Goal: Transaction & Acquisition: Purchase product/service

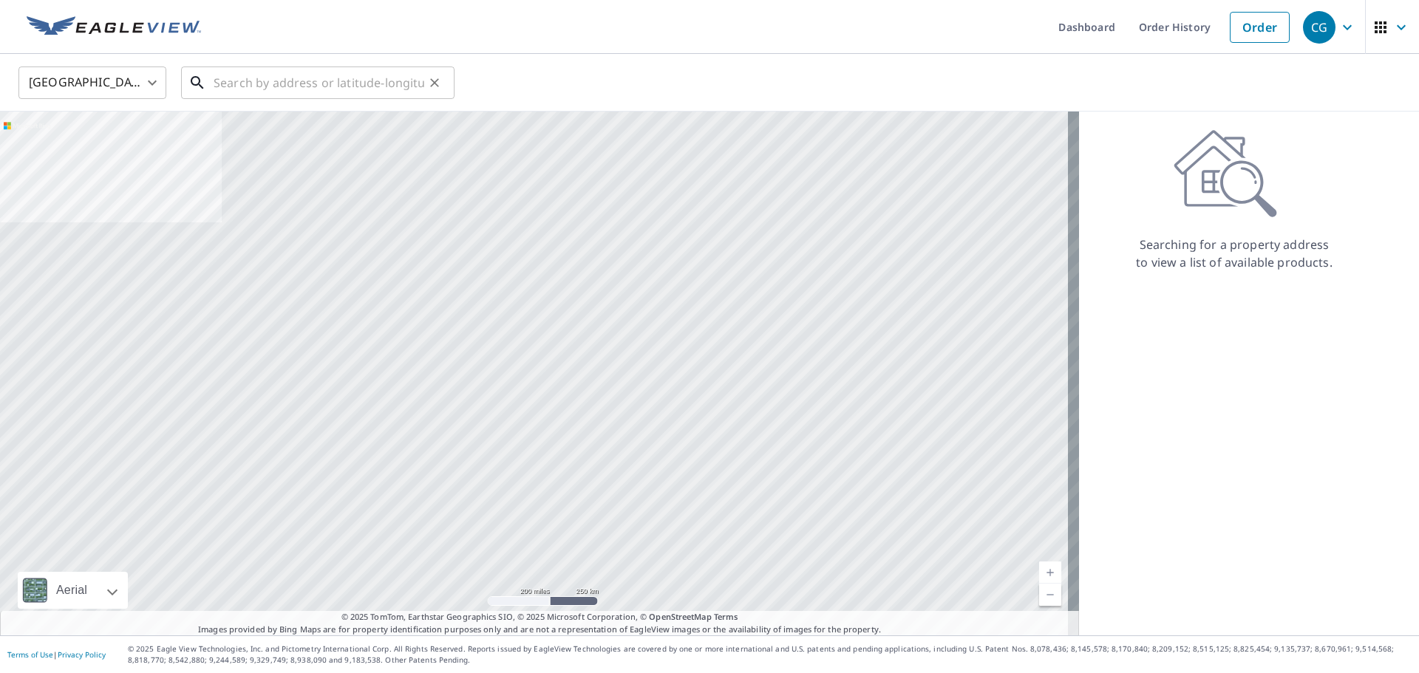
click at [296, 80] on input "text" at bounding box center [319, 82] width 211 height 41
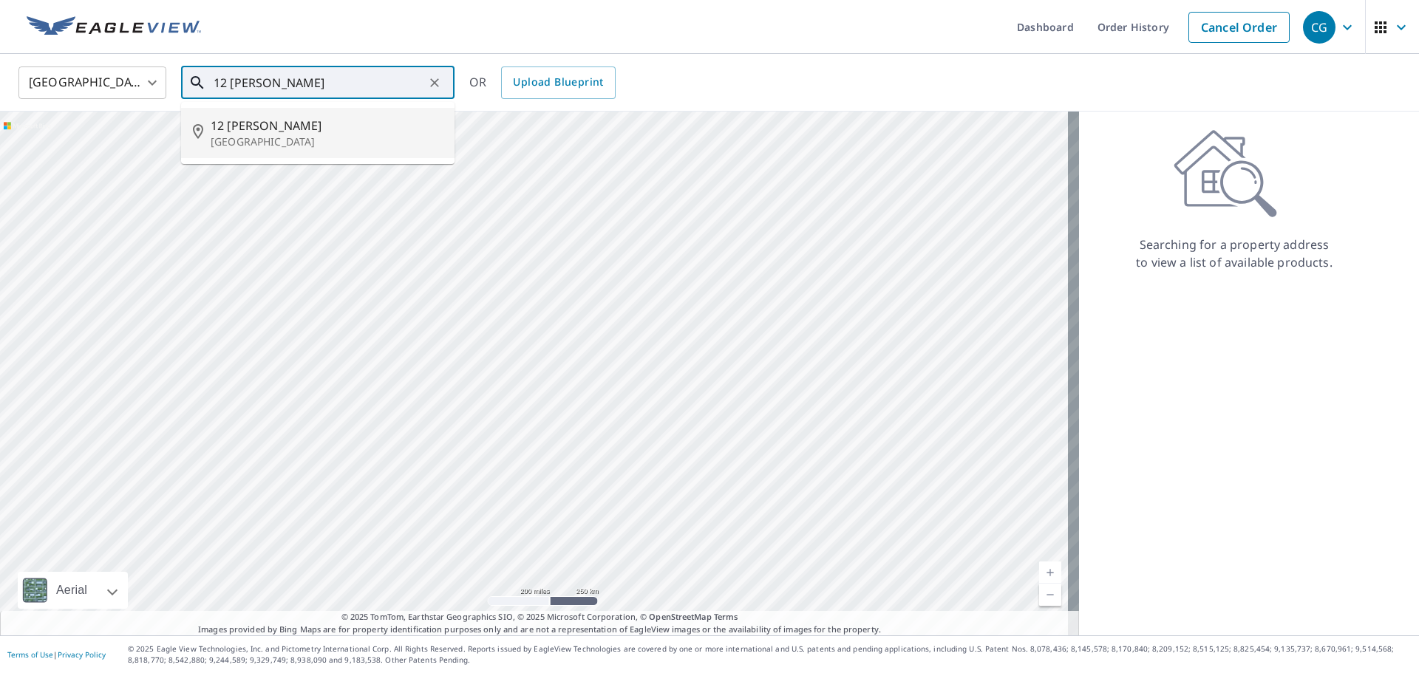
click at [324, 135] on p "[GEOGRAPHIC_DATA]" at bounding box center [327, 141] width 232 height 15
type input "[STREET_ADDRESS][PERSON_NAME]"
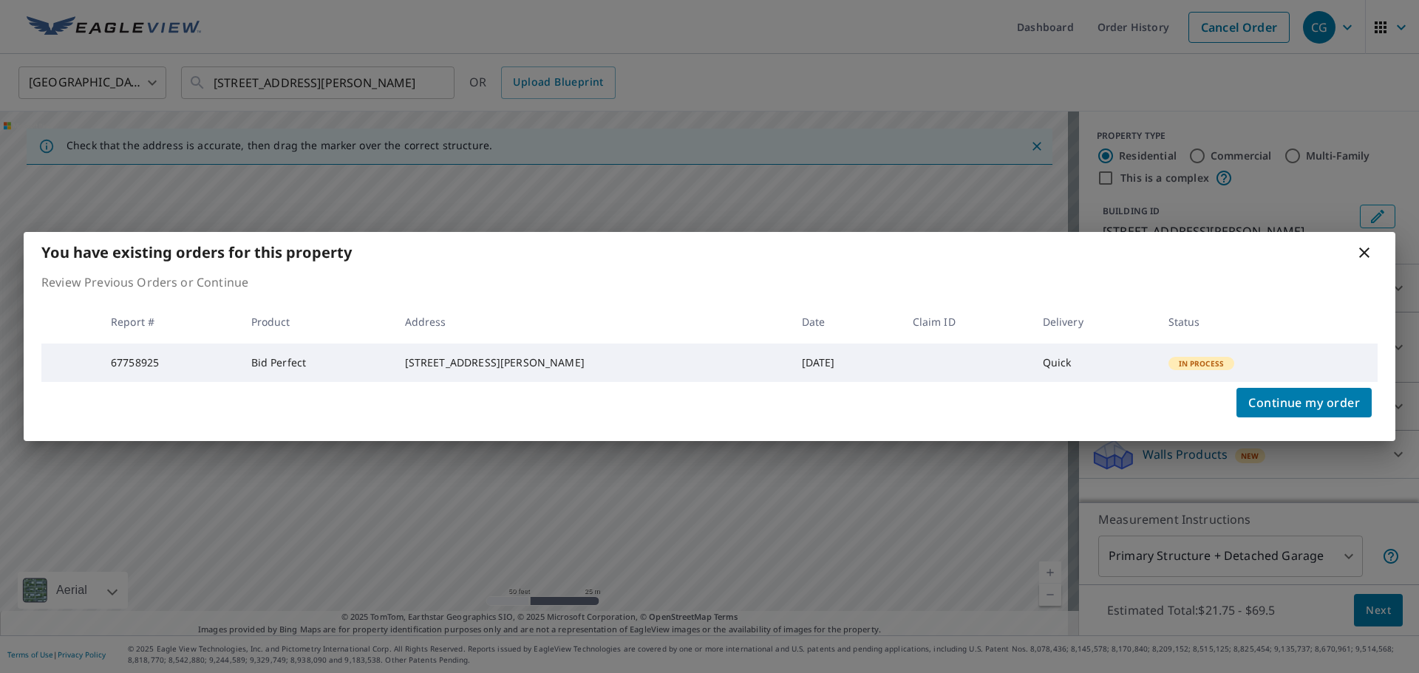
click at [1365, 252] on icon at bounding box center [1364, 253] width 18 height 18
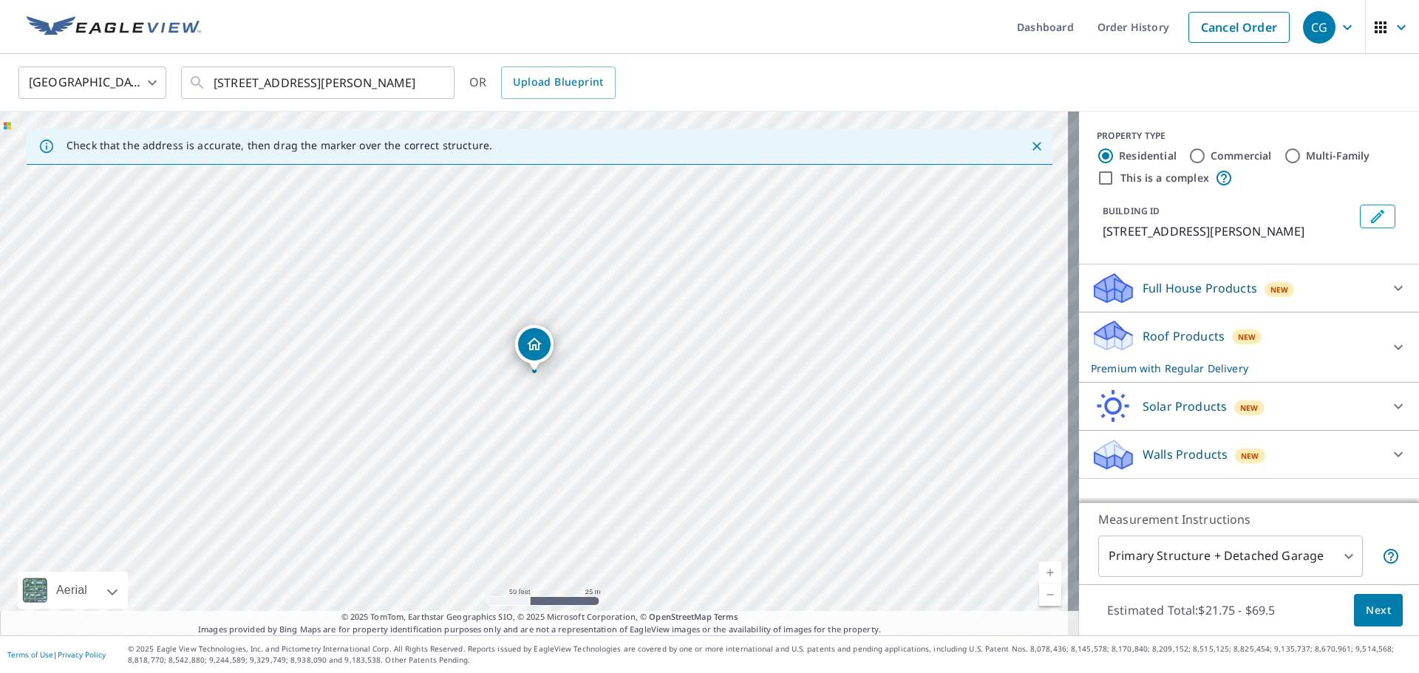
click at [1357, 244] on div "BUILDING ID [STREET_ADDRESS][PERSON_NAME]" at bounding box center [1248, 222] width 304 height 47
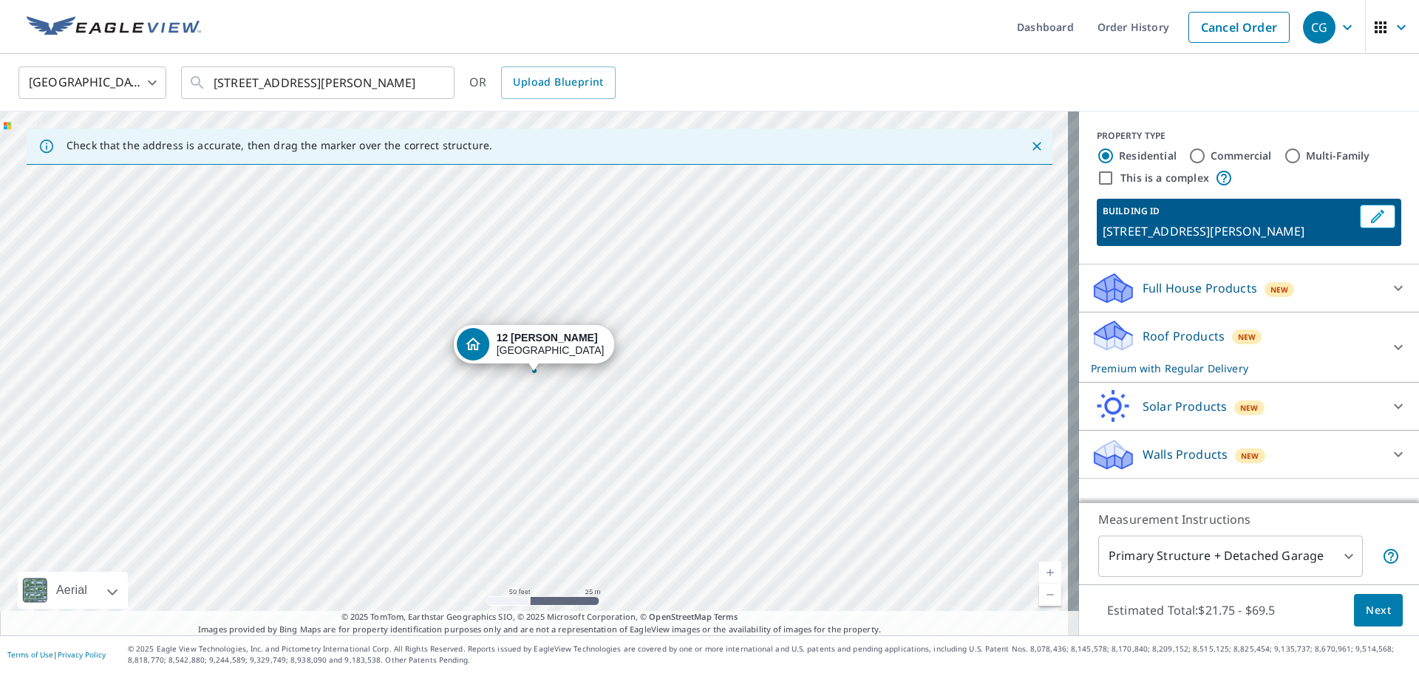
click at [148, 18] on img at bounding box center [114, 27] width 174 height 22
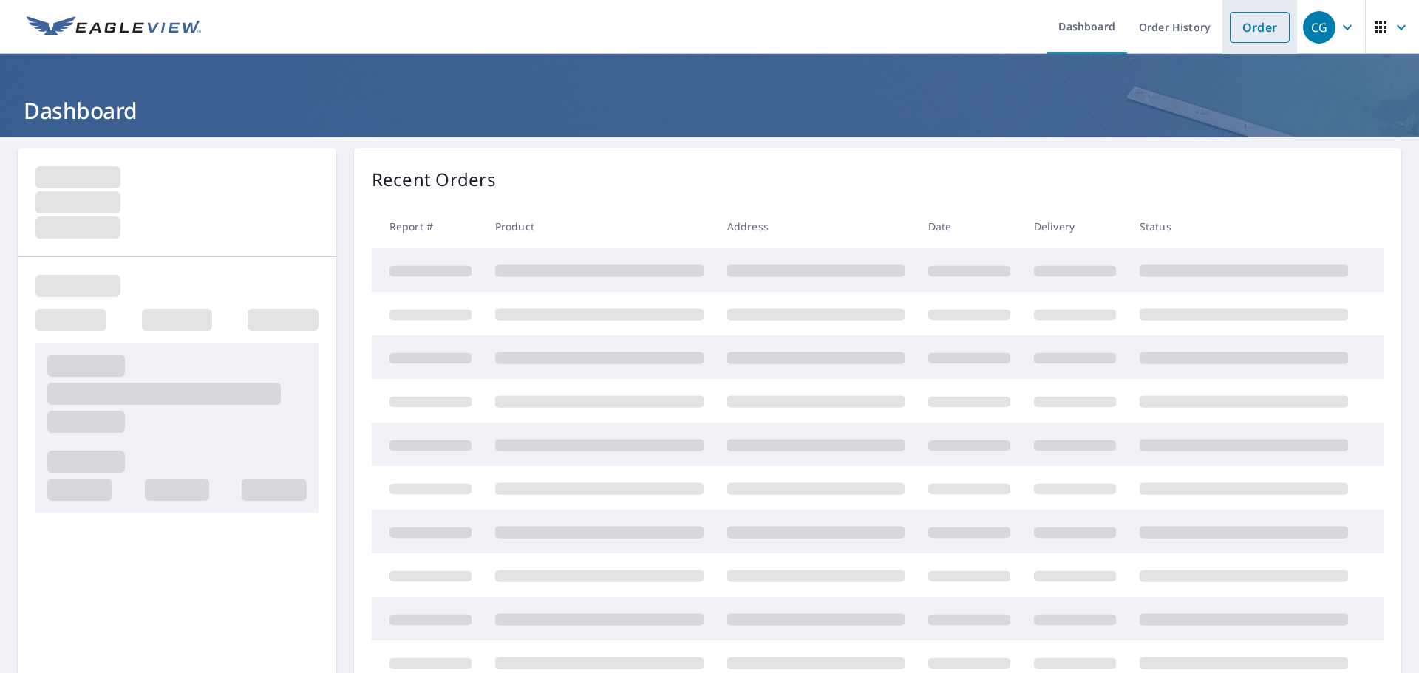
click at [1244, 38] on link "Order" at bounding box center [1259, 27] width 60 height 31
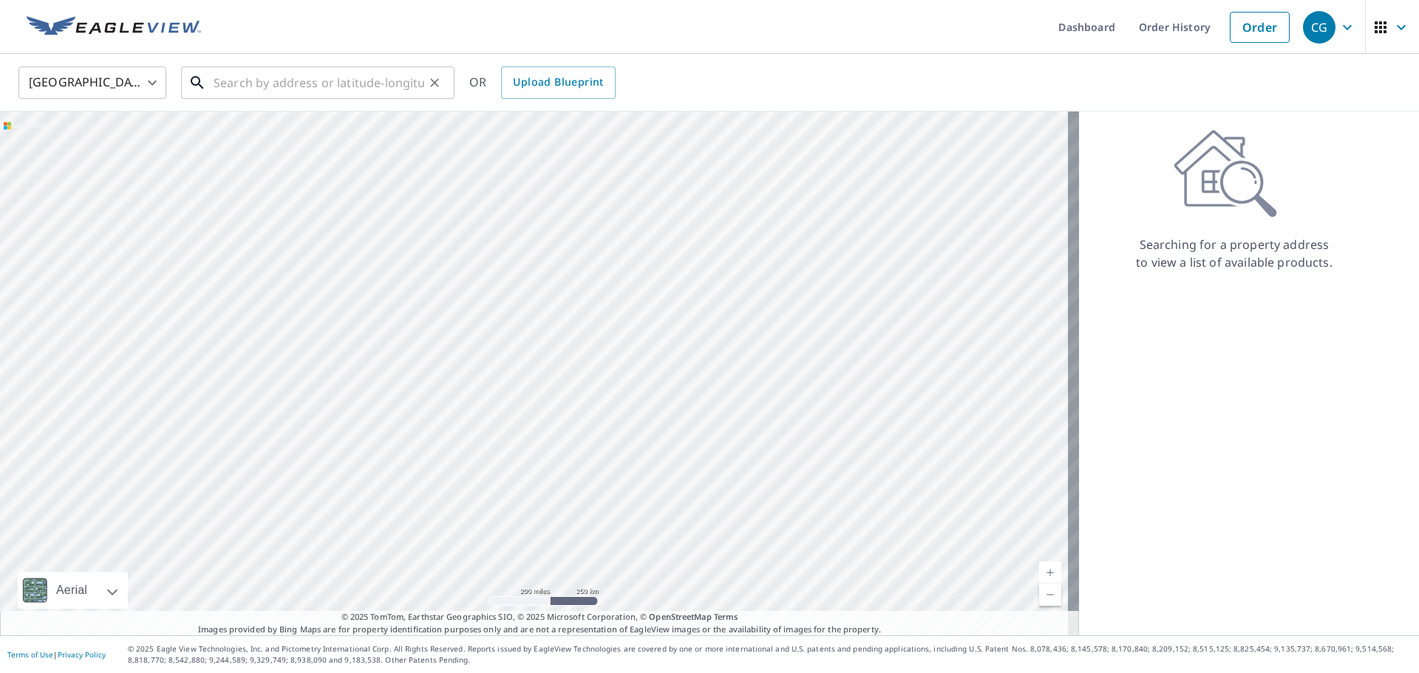
click at [307, 74] on input "text" at bounding box center [319, 82] width 211 height 41
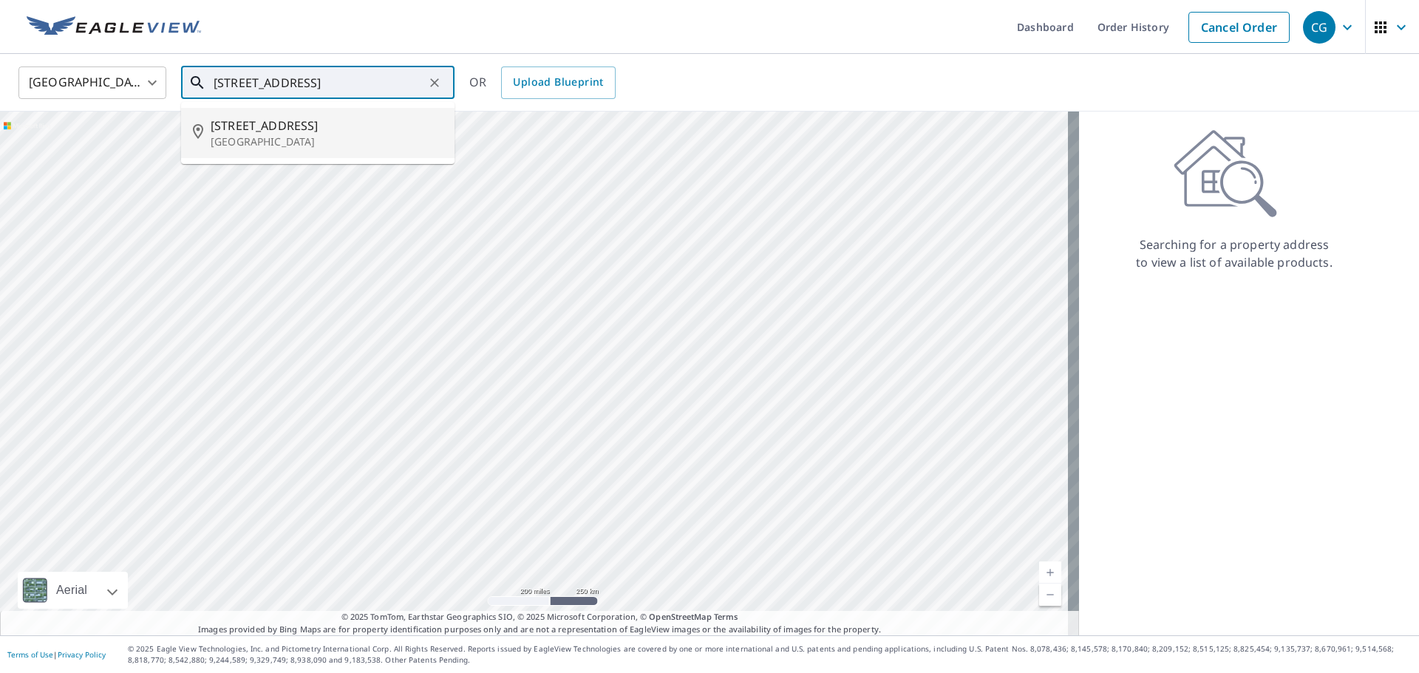
click at [301, 140] on p "[GEOGRAPHIC_DATA]" at bounding box center [327, 141] width 232 height 15
type input "[STREET_ADDRESS]"
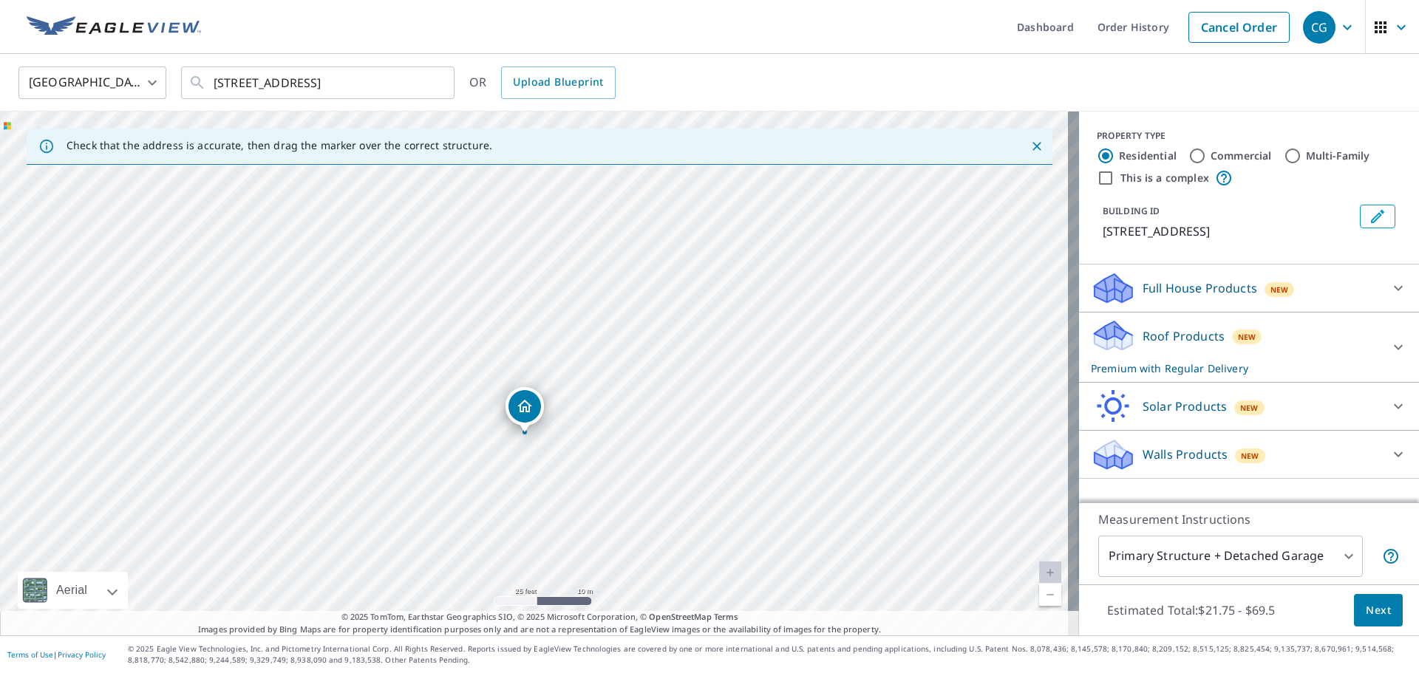
click at [1317, 361] on p "Premium with Regular Delivery" at bounding box center [1236, 369] width 290 height 16
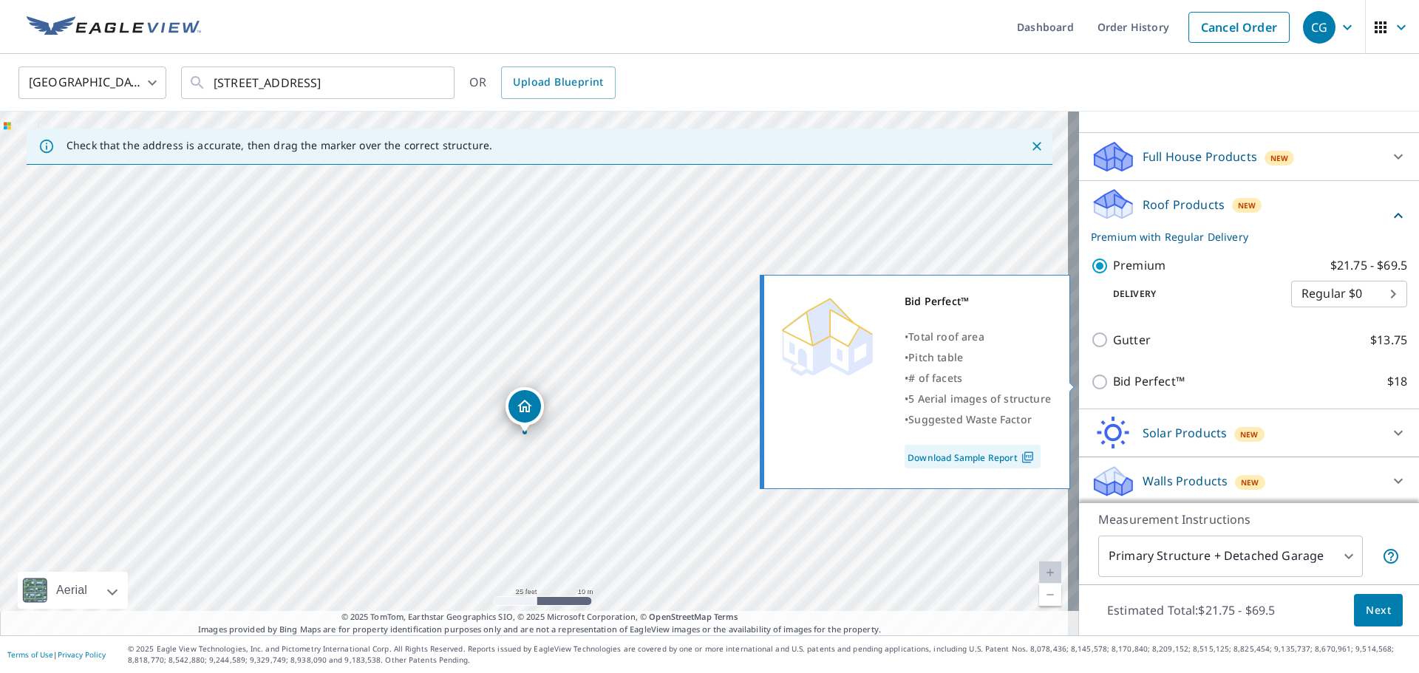
scroll to position [134, 0]
click at [1136, 375] on p "Bid Perfect™" at bounding box center [1149, 378] width 72 height 18
click at [1113, 375] on input "Bid Perfect™ $18" at bounding box center [1102, 379] width 22 height 18
checkbox input "true"
checkbox input "false"
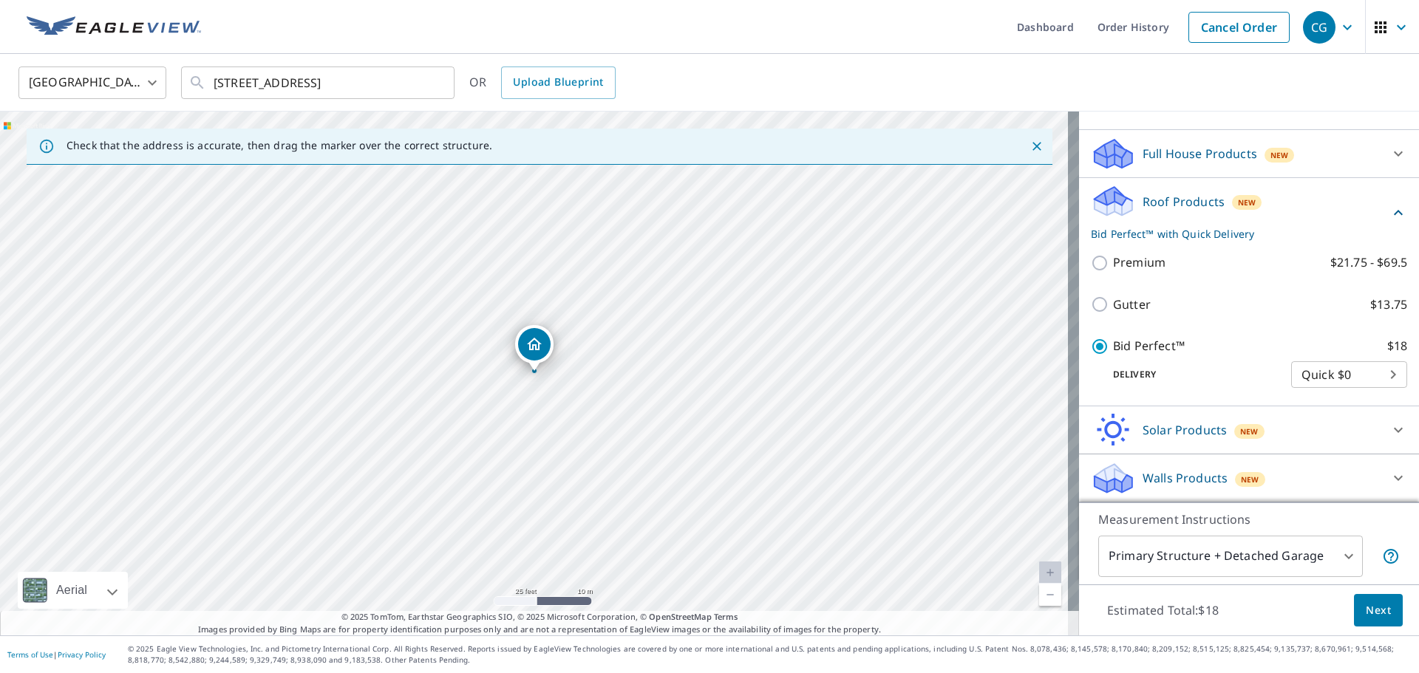
click at [1381, 608] on button "Next" at bounding box center [1378, 610] width 49 height 33
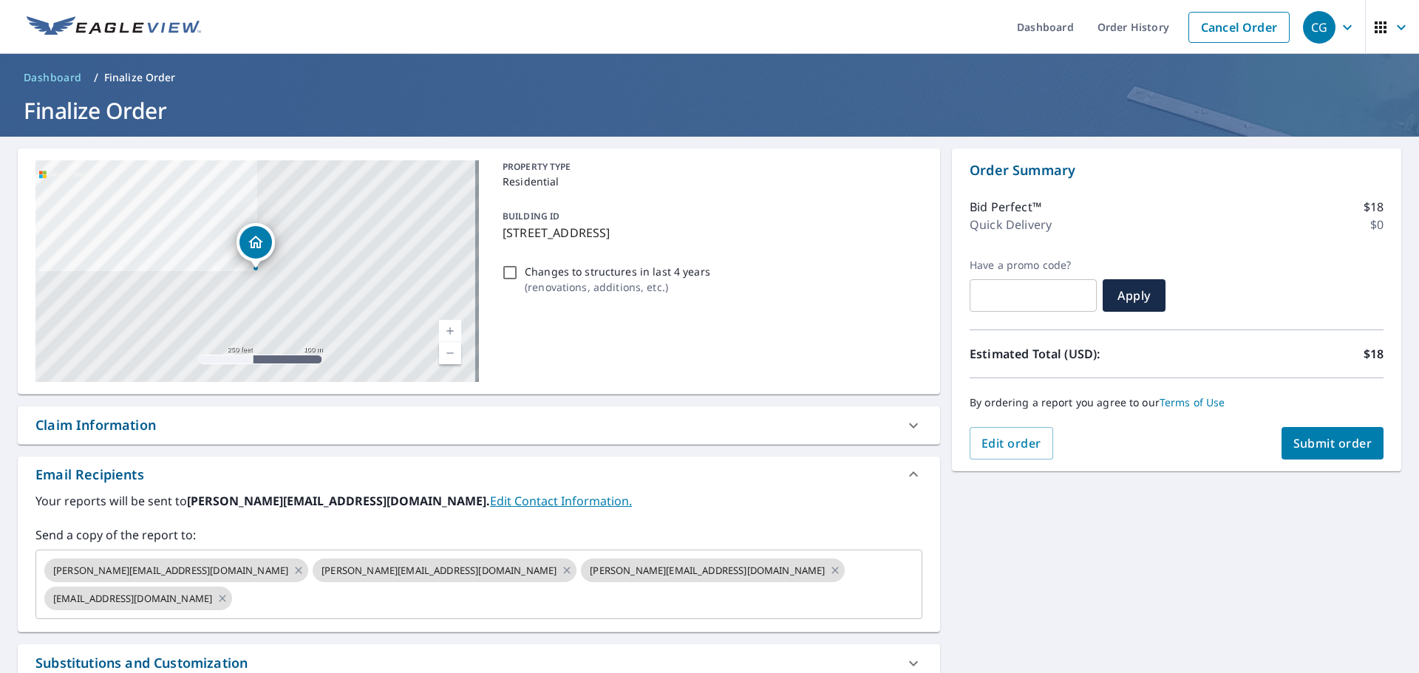
click at [1293, 443] on span "Submit order" at bounding box center [1332, 443] width 79 height 16
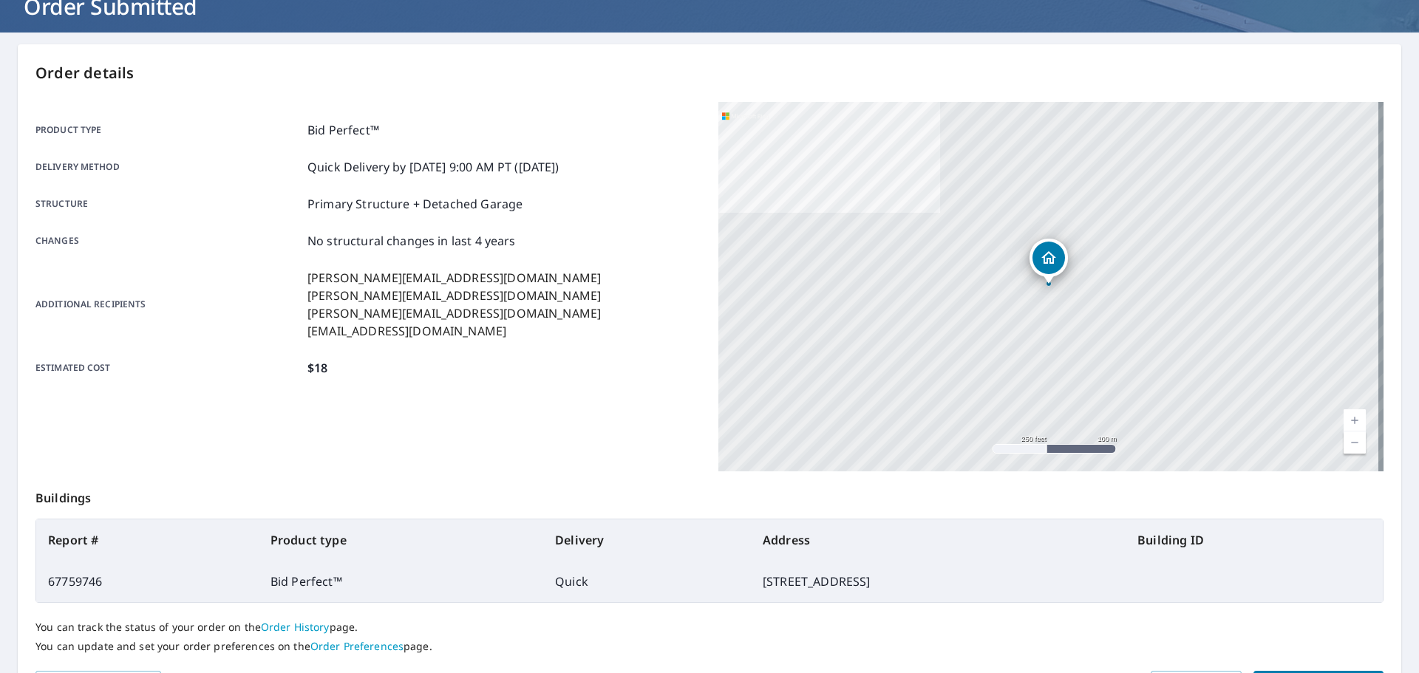
scroll to position [197, 0]
